Goal: Navigation & Orientation: Understand site structure

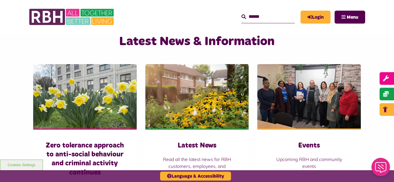
scroll to position [369, 0]
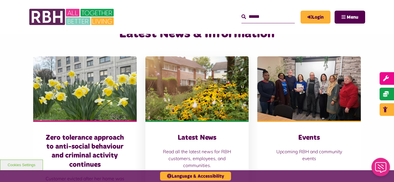
click at [194, 85] on img at bounding box center [196, 88] width 103 height 65
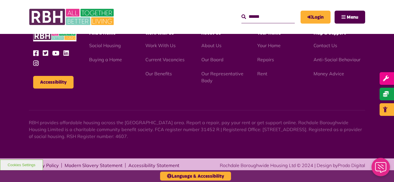
scroll to position [627, 0]
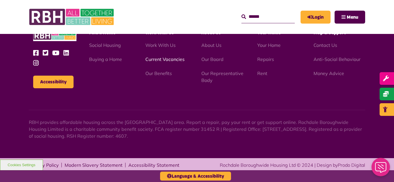
click at [158, 61] on link "Current Vacancies" at bounding box center [164, 59] width 39 height 6
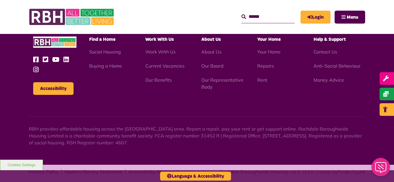
scroll to position [677, 0]
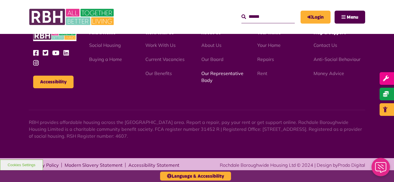
click at [220, 74] on link "Our Representative Body" at bounding box center [222, 77] width 42 height 13
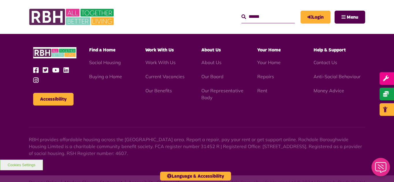
scroll to position [1673, 0]
click at [158, 73] on link "Current Vacancies" at bounding box center [164, 76] width 39 height 6
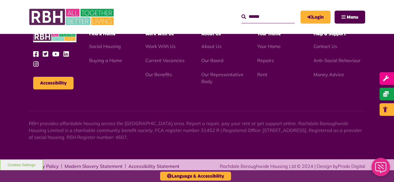
scroll to position [677, 0]
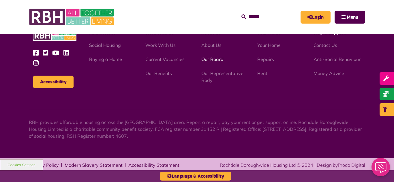
click at [218, 61] on link "Our Board" at bounding box center [212, 59] width 22 height 6
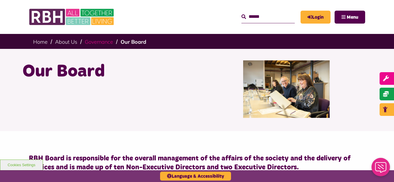
click at [99, 42] on link "Governance" at bounding box center [99, 42] width 28 height 7
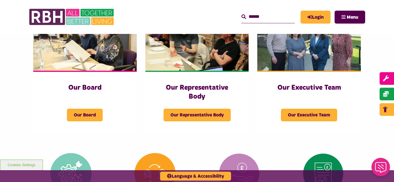
scroll to position [127, 0]
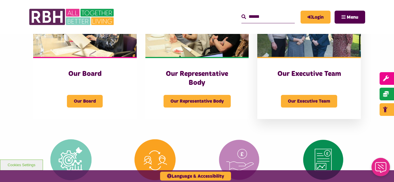
click at [305, 51] on img at bounding box center [308, 25] width 103 height 65
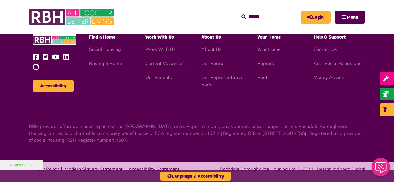
scroll to position [447, 0]
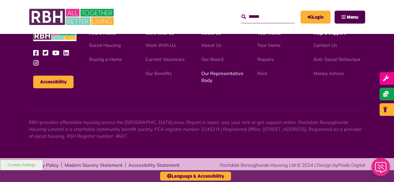
click at [211, 78] on link "Our Representative Body" at bounding box center [222, 77] width 42 height 13
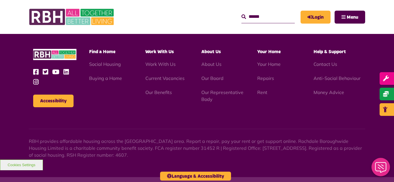
scroll to position [1673, 0]
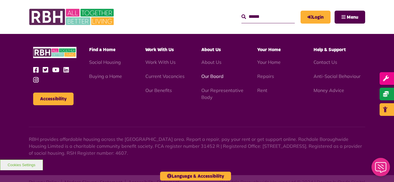
click at [219, 73] on link "Our Board" at bounding box center [212, 76] width 22 height 6
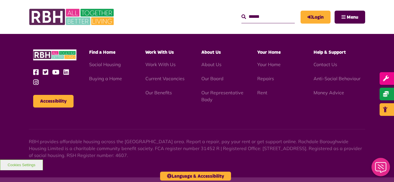
scroll to position [1513, 0]
